Goal: Use online tool/utility: Use online tool/utility

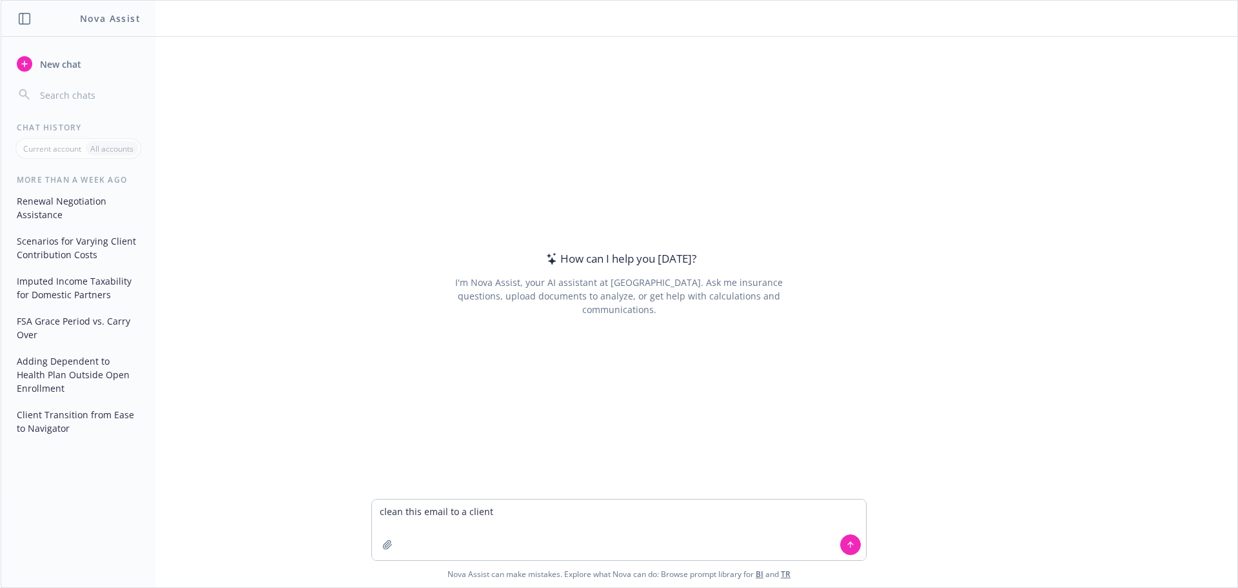
type textarea "clean this email to a client Hi [PERSON_NAME], I hope you are doing well! I wan…"
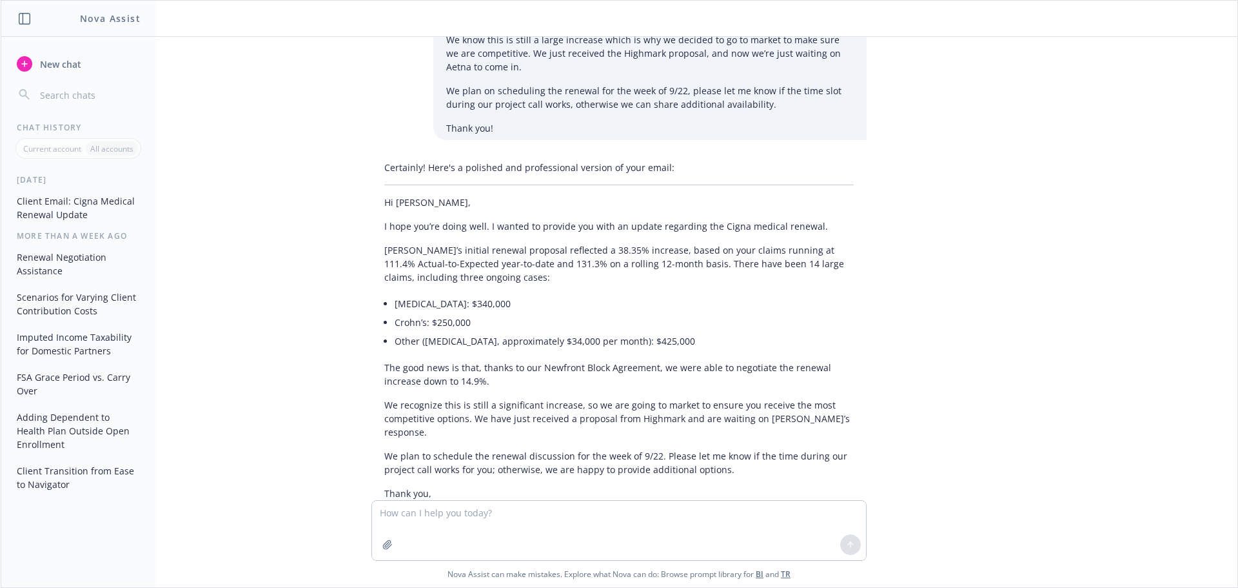
scroll to position [248, 0]
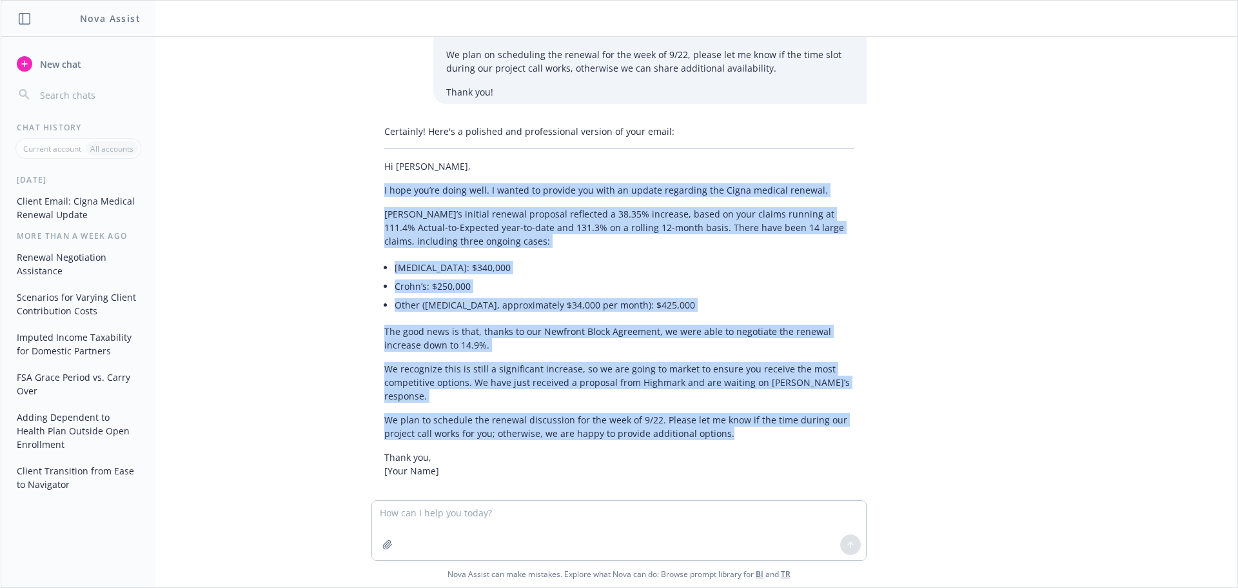
drag, startPoint x: 736, startPoint y: 420, endPoint x: 368, endPoint y: 189, distance: 435.0
click at [371, 189] on div "Certainly! Here's a polished and professional version of your email: Hi [PERSON…" at bounding box center [618, 300] width 495 height 363
copy div "I hope you’re doing well. I wanted to provide you with an update regarding the …"
click at [580, 249] on div "Certainly! Here's a polished and professional version of your email: Hi [PERSON…" at bounding box center [618, 300] width 495 height 363
